Goal: Information Seeking & Learning: Learn about a topic

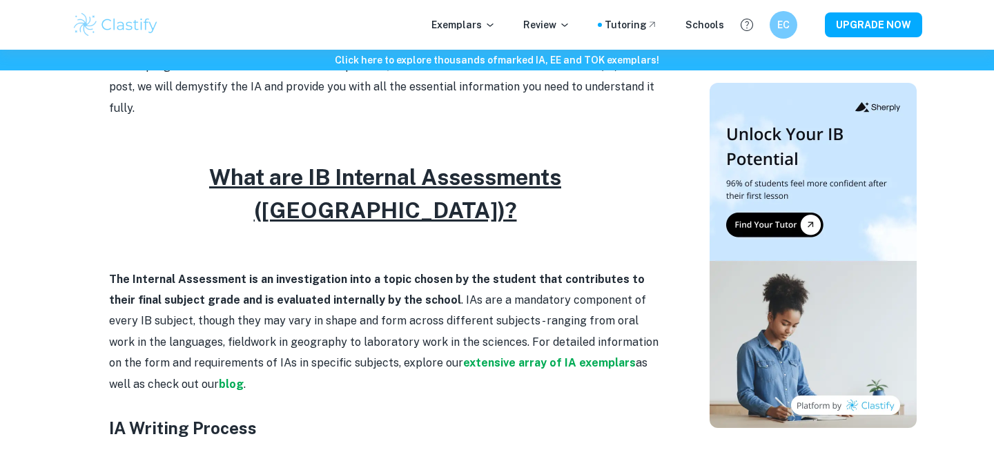
scroll to position [546, 0]
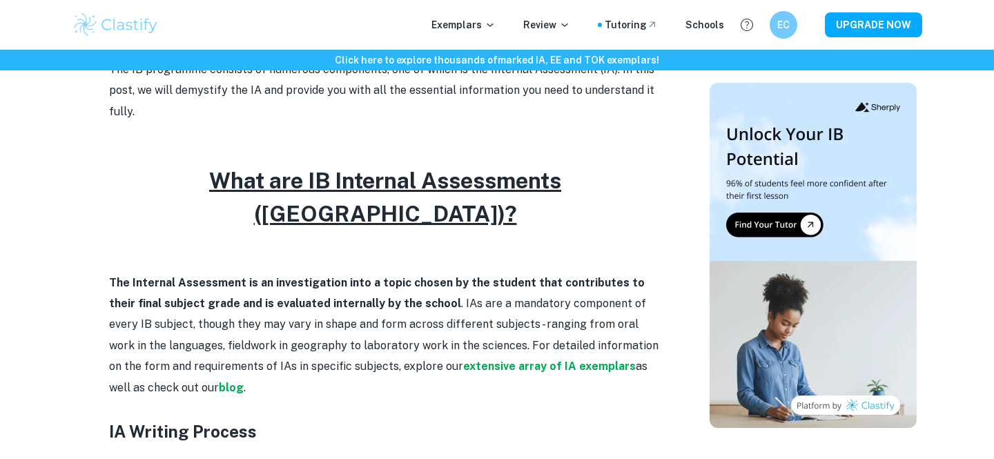
click at [344, 251] on p at bounding box center [385, 261] width 552 height 21
drag, startPoint x: 99, startPoint y: 250, endPoint x: 197, endPoint y: 351, distance: 139.5
click at [197, 351] on p "The Internal Assessment is an investigation into a topic chosen by the student …" at bounding box center [385, 336] width 552 height 126
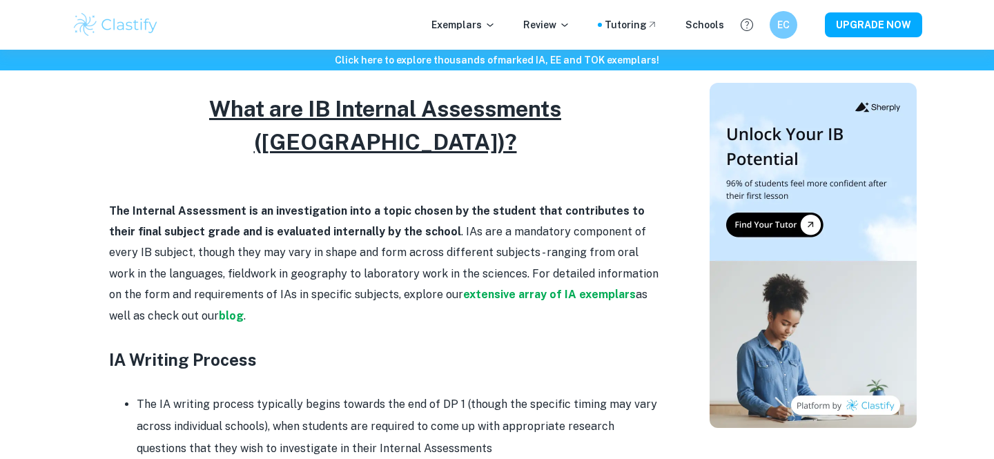
scroll to position [606, 0]
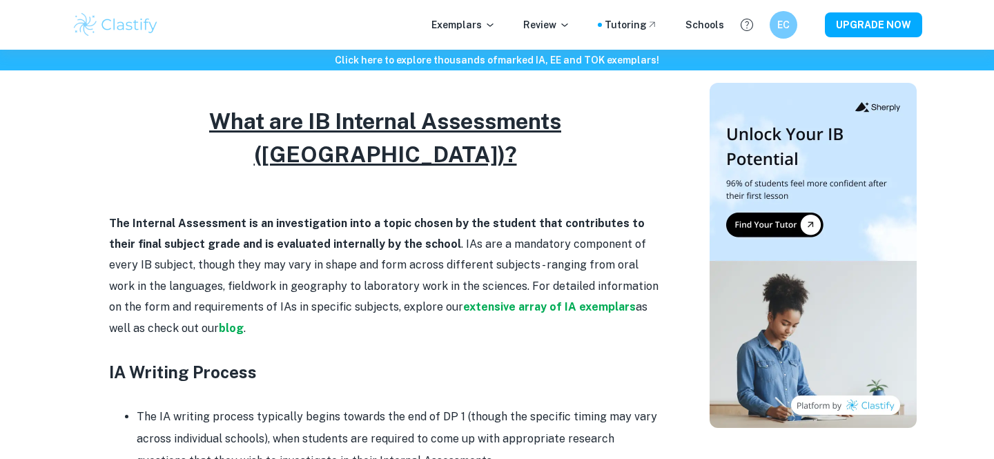
drag, startPoint x: 179, startPoint y: 300, endPoint x: 99, endPoint y: 221, distance: 112.2
drag, startPoint x: 110, startPoint y: 186, endPoint x: 175, endPoint y: 295, distance: 127.2
click at [175, 295] on p "The Internal Assessment is an investigation into a topic chosen by the student …" at bounding box center [385, 276] width 552 height 126
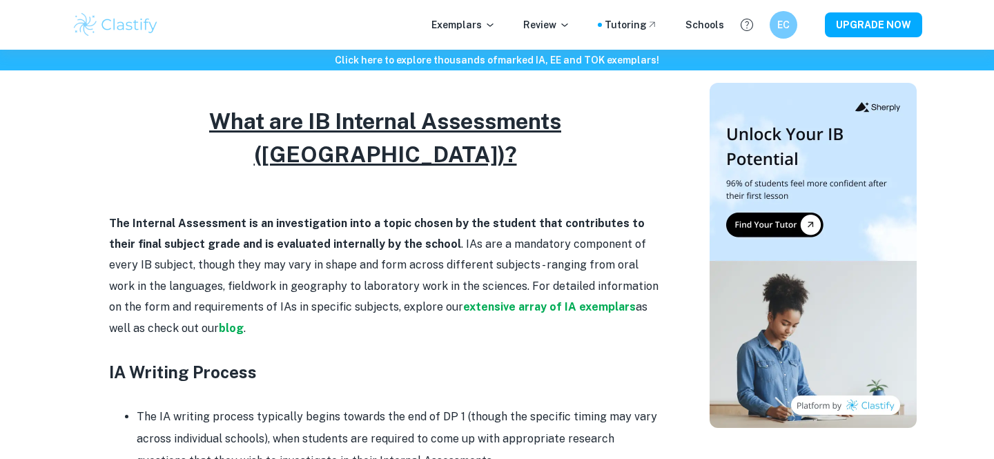
click at [175, 295] on p "The Internal Assessment is an investigation into a topic chosen by the student …" at bounding box center [385, 276] width 552 height 126
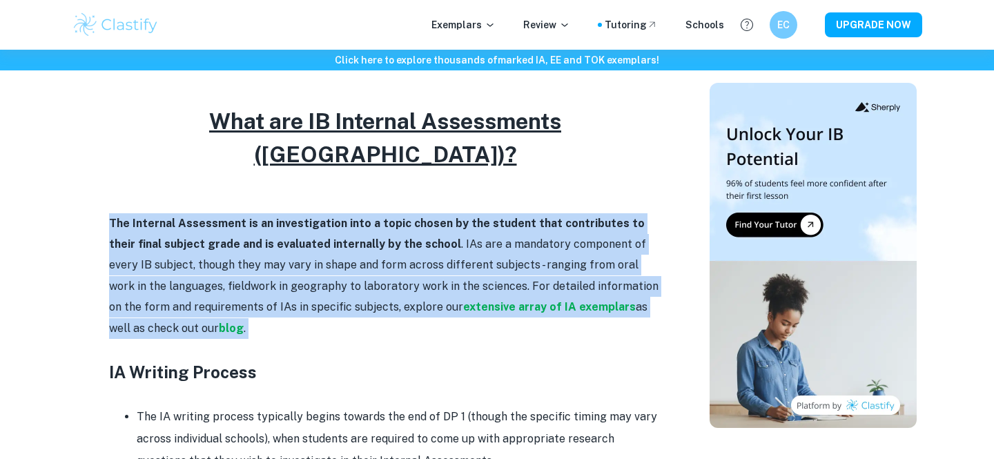
drag, startPoint x: 175, startPoint y: 295, endPoint x: 107, endPoint y: 186, distance: 129.2
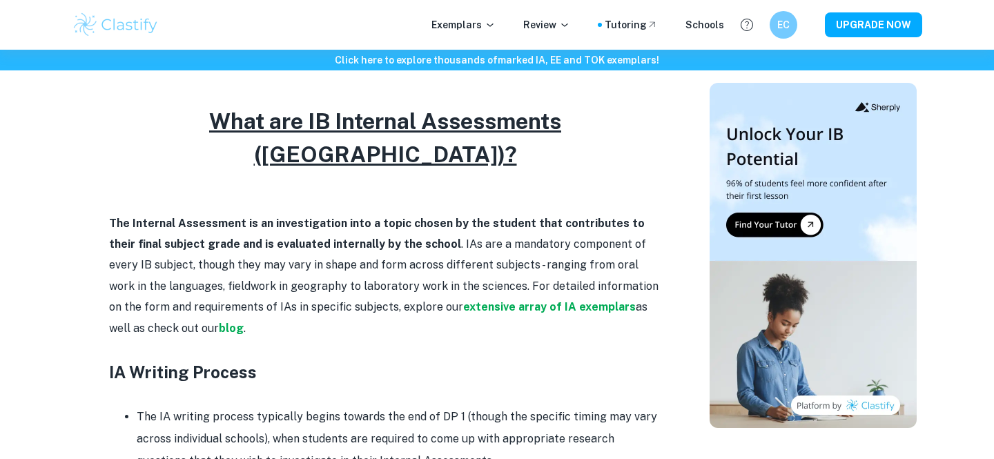
click at [122, 213] on p "The Internal Assessment is an investigation into a topic chosen by the student …" at bounding box center [385, 276] width 552 height 126
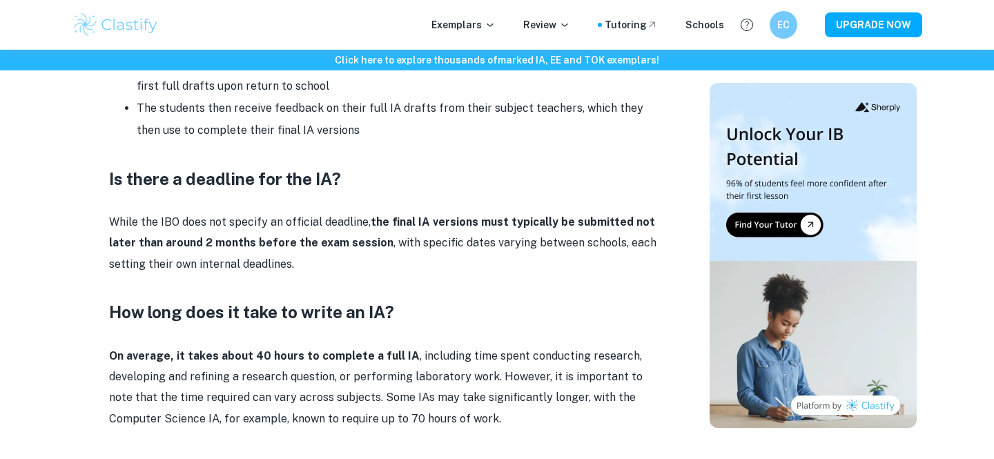
scroll to position [1069, 0]
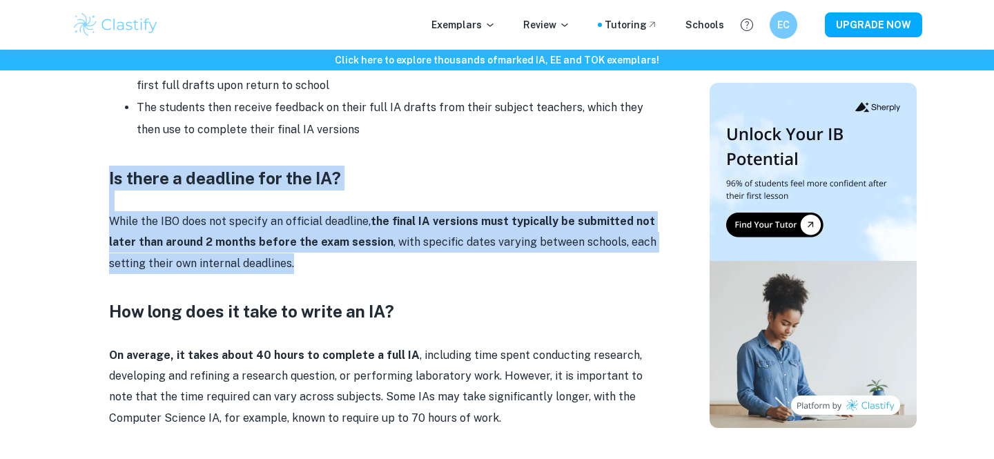
drag, startPoint x: 107, startPoint y: 153, endPoint x: 323, endPoint y: 237, distance: 231.5
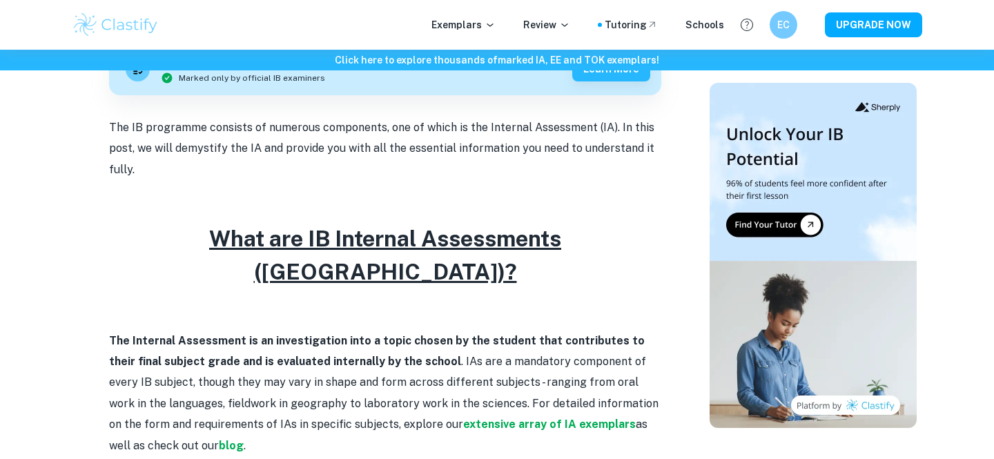
scroll to position [489, 0]
